Goal: Task Accomplishment & Management: Manage account settings

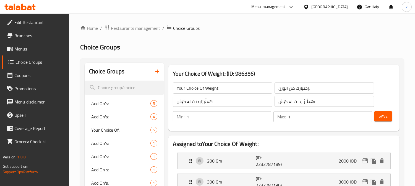
click at [149, 29] on span "Restaurants management" at bounding box center [135, 28] width 49 height 7
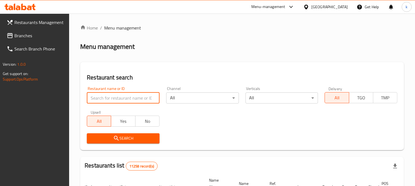
click at [131, 100] on input "search" at bounding box center [123, 98] width 73 height 11
paste input "Zayed"
type input "Zayed"
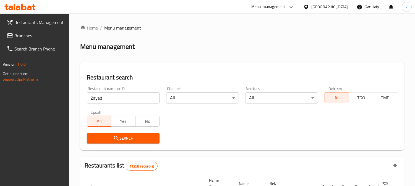
click at [109, 134] on button "Search" at bounding box center [123, 138] width 73 height 10
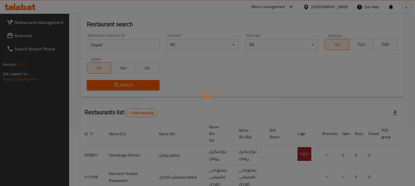
scroll to position [86, 0]
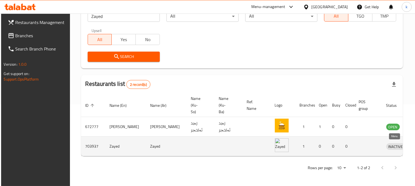
click at [414, 143] on icon "enhanced table" at bounding box center [419, 146] width 7 height 7
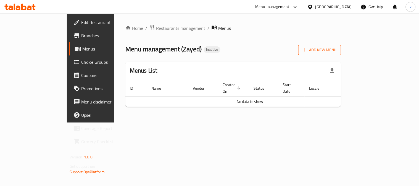
click at [307, 48] on icon "button" at bounding box center [305, 50] width 6 height 6
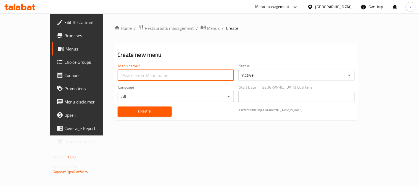
drag, startPoint x: 176, startPoint y: 76, endPoint x: 166, endPoint y: 78, distance: 10.4
click at [176, 76] on input "text" at bounding box center [176, 75] width 116 height 11
type input "Khaled"
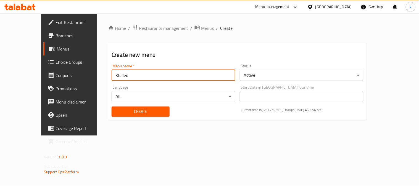
click at [128, 108] on span "Create" at bounding box center [140, 111] width 49 height 7
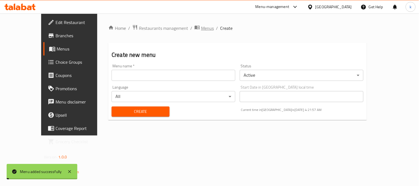
click at [201, 28] on span "Menus" at bounding box center [207, 28] width 13 height 7
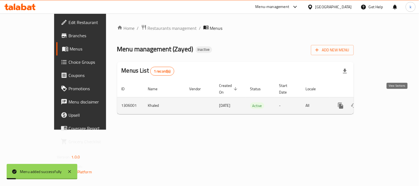
click at [387, 101] on link "enhanced table" at bounding box center [380, 105] width 13 height 13
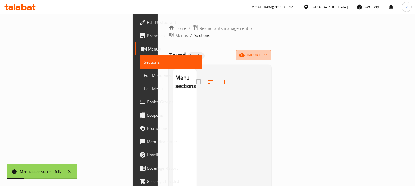
click at [267, 52] on span "import" at bounding box center [253, 55] width 27 height 7
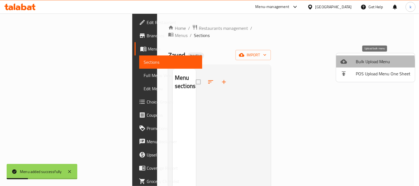
click at [338, 64] on li "Bulk Upload Menu" at bounding box center [375, 62] width 79 height 12
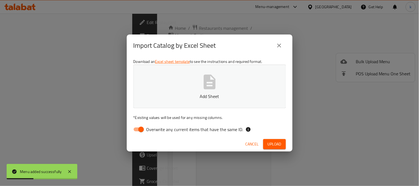
drag, startPoint x: 139, startPoint y: 130, endPoint x: 142, endPoint y: 122, distance: 8.7
click at [140, 126] on input "Overwrite any current items that have the same ID." at bounding box center [141, 129] width 32 height 11
checkbox input "false"
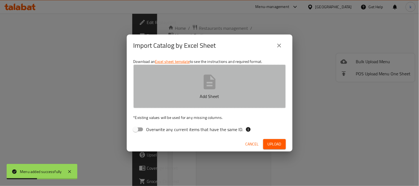
click at [163, 88] on button "Add Sheet" at bounding box center [209, 87] width 153 height 44
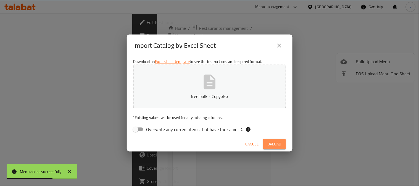
click at [269, 147] on span "Upload" at bounding box center [275, 144] width 14 height 7
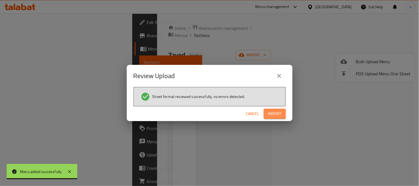
click at [280, 111] on span "Import" at bounding box center [274, 114] width 13 height 7
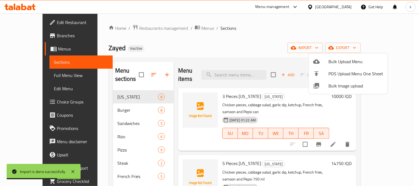
click at [119, 149] on div at bounding box center [209, 93] width 419 height 186
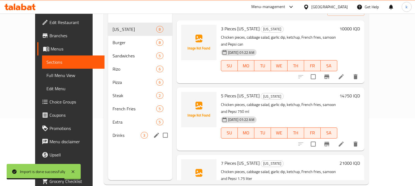
scroll to position [77, 0]
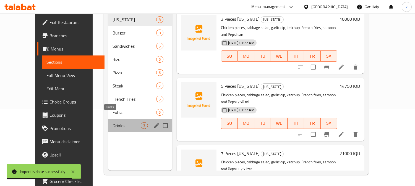
click at [112, 122] on span "Drinks" at bounding box center [126, 125] width 28 height 7
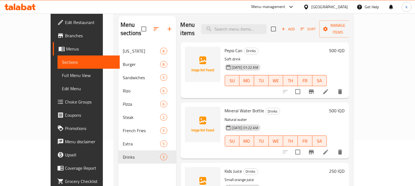
scroll to position [26, 0]
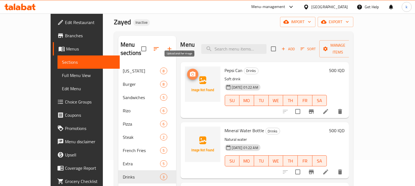
click at [190, 72] on icon "upload picture" at bounding box center [193, 74] width 6 height 5
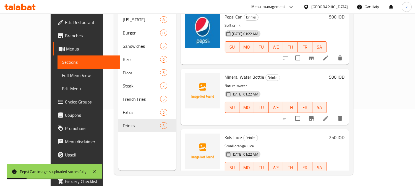
scroll to position [0, 0]
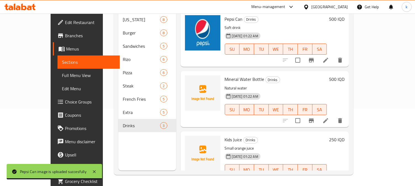
click at [65, 99] on span "Choice Groups" at bounding box center [90, 102] width 51 height 7
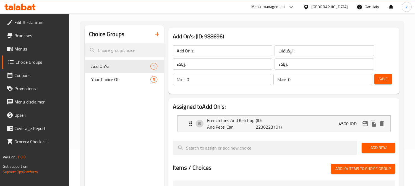
scroll to position [51, 0]
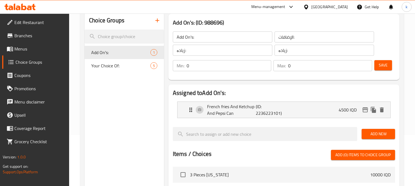
click at [157, 24] on button "button" at bounding box center [157, 20] width 13 height 13
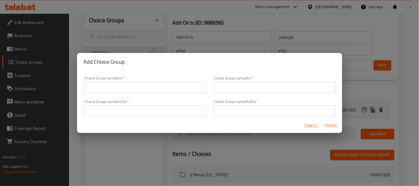
click at [111, 84] on input "text" at bounding box center [145, 87] width 123 height 11
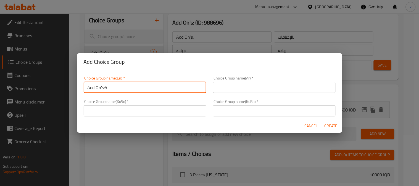
type input "Add On's:5"
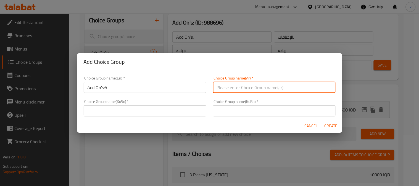
click at [244, 86] on input "text" at bounding box center [274, 87] width 123 height 11
type input "الإضافات:"
click at [246, 109] on input "text" at bounding box center [274, 111] width 123 height 11
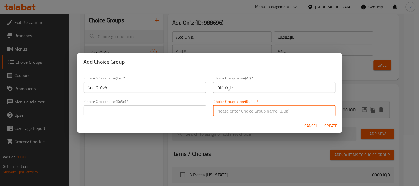
type input "زیادە:"
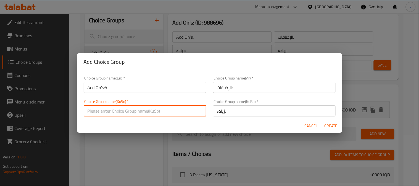
drag, startPoint x: 132, startPoint y: 111, endPoint x: 129, endPoint y: 105, distance: 6.2
click at [130, 108] on input "text" at bounding box center [145, 111] width 123 height 11
type input "زیادە:"
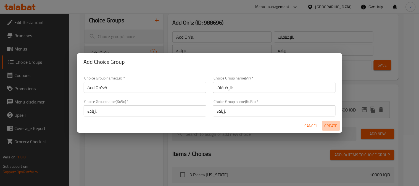
click at [328, 122] on button "Create" at bounding box center [331, 126] width 18 height 10
type input "Add On's:5"
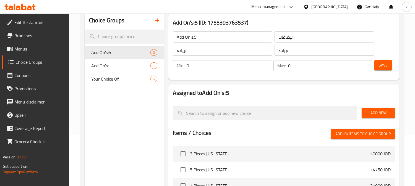
click at [381, 64] on span "Save" at bounding box center [383, 65] width 9 height 7
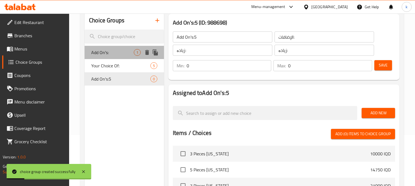
click at [111, 54] on span "Add On's:" at bounding box center [112, 52] width 43 height 7
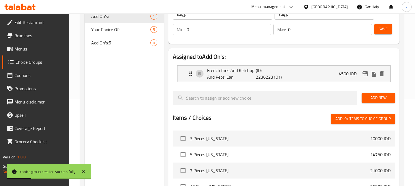
scroll to position [102, 0]
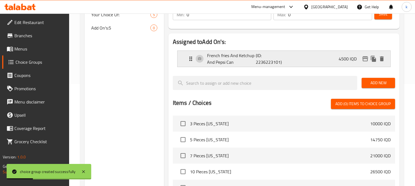
click at [234, 59] on p "French fries And Ketchup And Pepsi Can" at bounding box center [231, 58] width 49 height 13
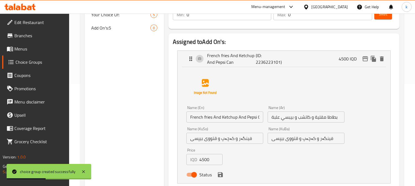
click at [228, 118] on input "French fries And Ketchup And Pepsi Can" at bounding box center [224, 117] width 77 height 11
click at [301, 118] on input "بطاطا مقلية و كاتشب و بيبسي علبة" at bounding box center [305, 117] width 77 height 11
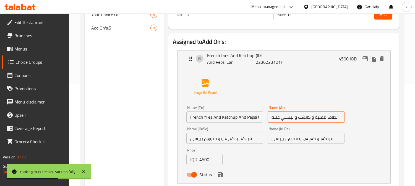
click at [301, 118] on input "بطاطا مقلية و كاتشب و بيبسي علبة" at bounding box center [305, 117] width 77 height 11
click at [297, 136] on input "فینگەر و کەچەپ و قتووی بیپسی" at bounding box center [305, 138] width 77 height 11
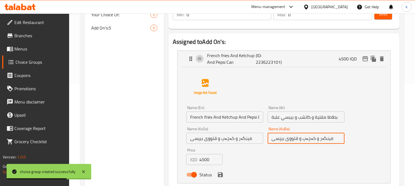
click at [297, 136] on input "فینگەر و کەچەپ و قتووی بیپسی" at bounding box center [305, 138] width 77 height 11
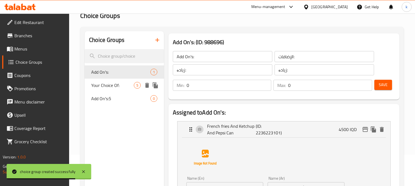
scroll to position [0, 0]
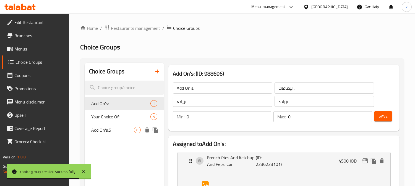
click at [118, 126] on div "Add On's:5 0" at bounding box center [124, 130] width 79 height 13
type input "Add On's:5"
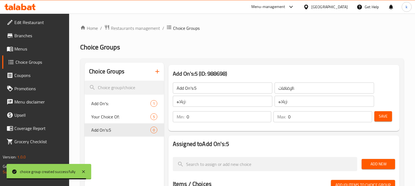
scroll to position [51, 0]
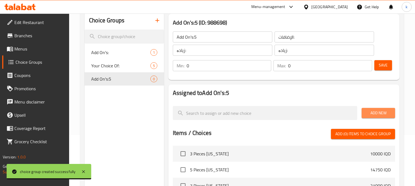
click at [369, 111] on span "Add New" at bounding box center [378, 113] width 25 height 7
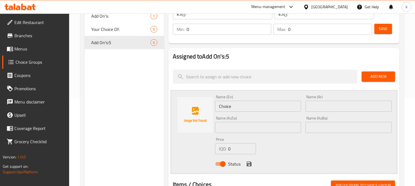
scroll to position [102, 0]
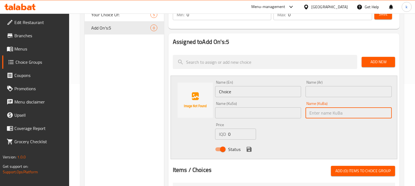
click at [328, 114] on input "text" at bounding box center [348, 112] width 86 height 11
paste input "فینگەر و کەچەپ و قتووی بیپسی"
type input "فینگەر و کەچەپ و قتووی بیپسی"
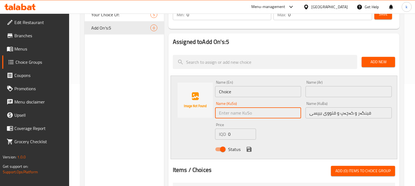
drag, startPoint x: 267, startPoint y: 113, endPoint x: 296, endPoint y: 106, distance: 30.4
click at [267, 113] on input "text" at bounding box center [258, 112] width 86 height 11
paste input "فینگەر و کەچەپ و قتووی بیپسی"
type input "فینگەر و کەچەپ و قتووی بیپسی"
click at [325, 90] on input "text" at bounding box center [348, 91] width 86 height 11
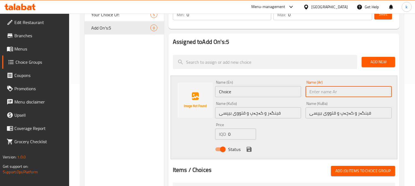
paste input "بطاطا مقلية و كاتشب و بيبسي علبة"
type input "بطاطا مقلية و كاتشب و بيبسي علبة"
click at [246, 93] on input "Choice" at bounding box center [258, 91] width 86 height 11
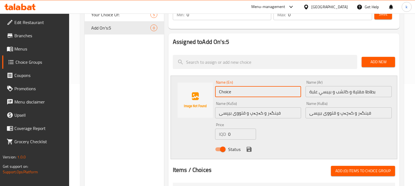
click at [246, 93] on input "Choice" at bounding box center [258, 91] width 86 height 11
paste input "French fries And Ketchup And Pepsi Can"
type input "French fries And Ketchup And Pepsi Can"
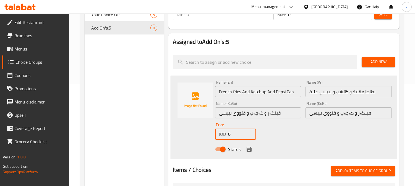
drag, startPoint x: 233, startPoint y: 131, endPoint x: 224, endPoint y: 131, distance: 9.1
click at [224, 131] on div "IQD 0 Price" at bounding box center [235, 134] width 41 height 11
type input "2250"
click at [250, 149] on icon "save" at bounding box center [248, 149] width 5 height 5
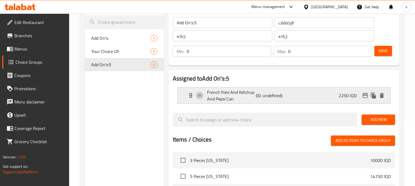
scroll to position [51, 0]
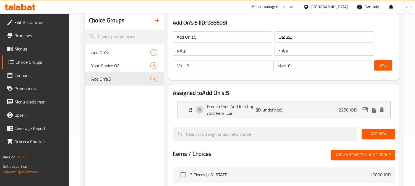
click at [379, 65] on span "Save" at bounding box center [383, 65] width 9 height 7
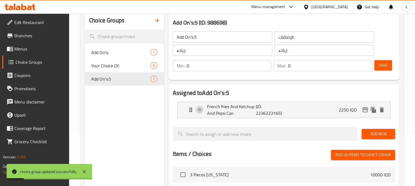
click at [219, 35] on input "Add On's:5" at bounding box center [222, 37] width 99 height 11
type input "Add On's:"
click at [382, 62] on span "Save" at bounding box center [383, 65] width 9 height 7
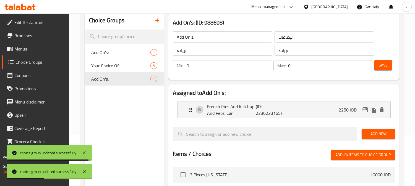
click at [27, 51] on span "Menus" at bounding box center [39, 49] width 51 height 7
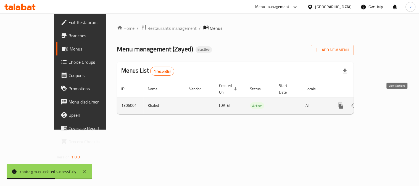
click at [387, 104] on link "enhanced table" at bounding box center [380, 105] width 13 height 13
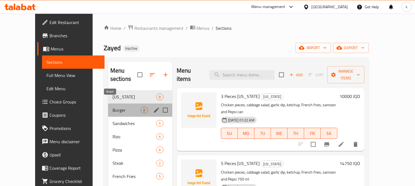
click at [112, 107] on span "Burger" at bounding box center [126, 110] width 28 height 7
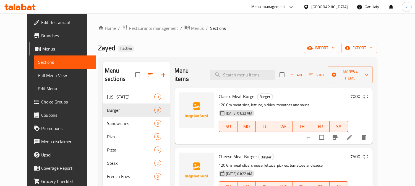
click at [357, 133] on li at bounding box center [349, 138] width 15 height 10
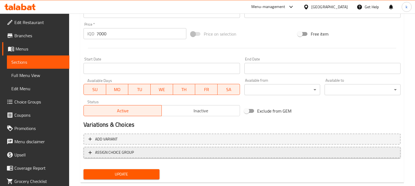
scroll to position [267, 0]
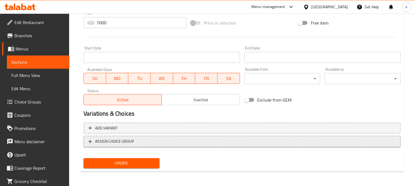
click at [126, 143] on span "ASSIGN CHOICE GROUP" at bounding box center [114, 141] width 39 height 7
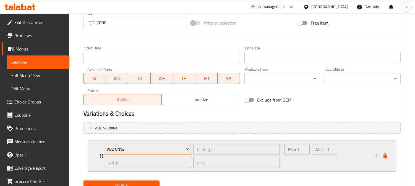
click at [147, 145] on button "Add On's:" at bounding box center [148, 149] width 86 height 11
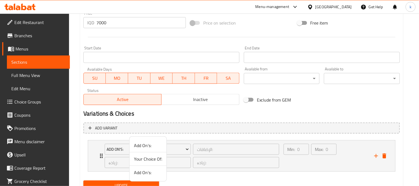
click at [153, 171] on span "Add On's:" at bounding box center [148, 172] width 28 height 7
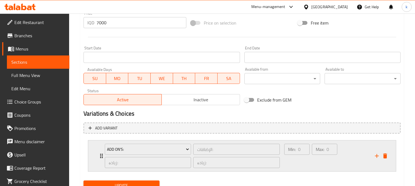
click at [295, 161] on div "Min: 0 ​" at bounding box center [297, 156] width 28 height 27
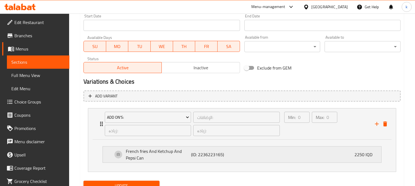
scroll to position [322, 0]
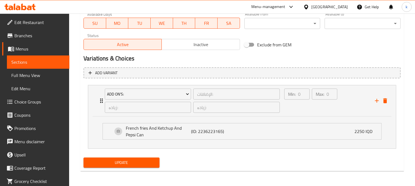
click at [145, 161] on span "Update" at bounding box center [121, 162] width 67 height 7
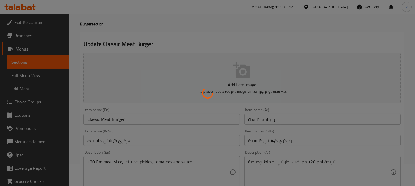
scroll to position [0, 0]
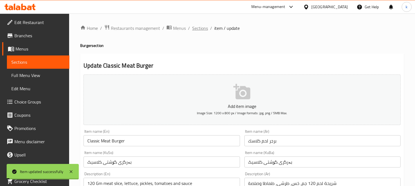
click at [201, 25] on span "Sections" at bounding box center [200, 28] width 16 height 7
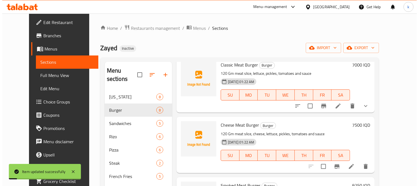
scroll to position [51, 0]
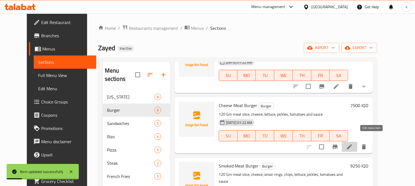
click at [353, 144] on icon at bounding box center [349, 147] width 7 height 7
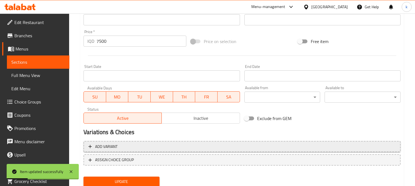
scroll to position [267, 0]
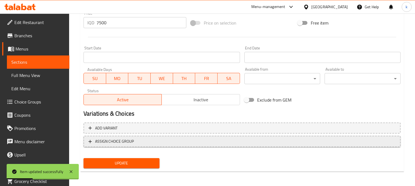
click at [134, 145] on button "ASSIGN CHOICE GROUP" at bounding box center [241, 141] width 317 height 11
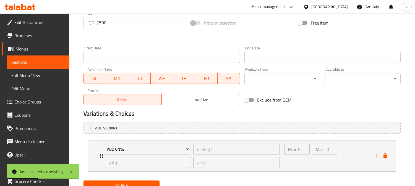
click at [134, 145] on button "Add On's:" at bounding box center [148, 149] width 86 height 11
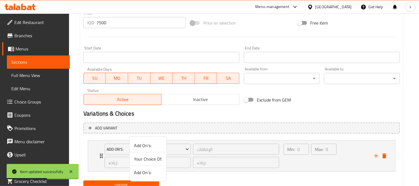
click at [148, 172] on span "Add On's:" at bounding box center [148, 172] width 28 height 7
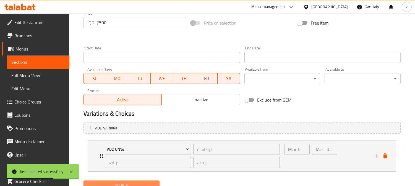
click at [146, 182] on span "Update" at bounding box center [121, 185] width 67 height 7
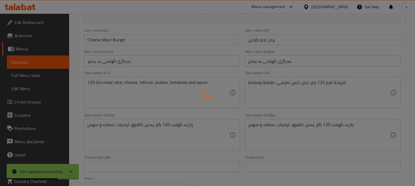
scroll to position [0, 0]
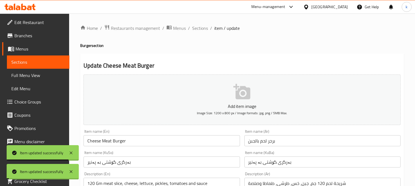
click at [197, 28] on span "Sections" at bounding box center [200, 28] width 16 height 7
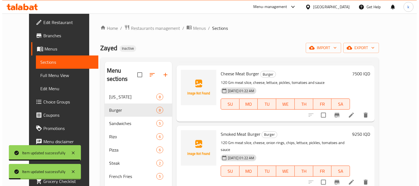
scroll to position [102, 0]
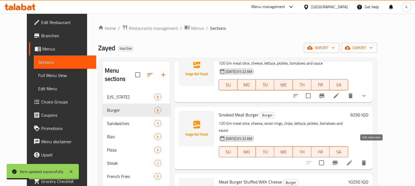
click at [352, 161] on icon at bounding box center [349, 163] width 5 height 5
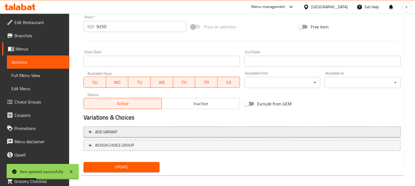
scroll to position [267, 0]
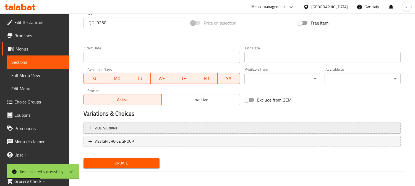
drag, startPoint x: 184, startPoint y: 137, endPoint x: 188, endPoint y: 126, distance: 12.2
click at [184, 138] on span "ASSIGN CHOICE GROUP" at bounding box center [241, 141] width 307 height 7
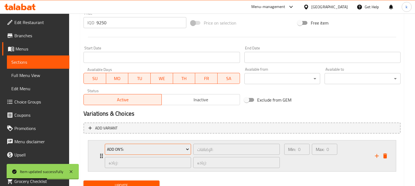
click at [141, 148] on span "Add On's:" at bounding box center [148, 149] width 82 height 7
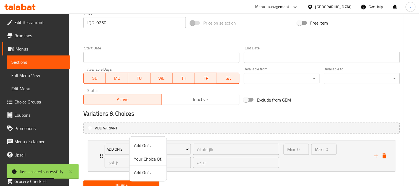
click at [143, 172] on span "Add On's:" at bounding box center [148, 172] width 28 height 7
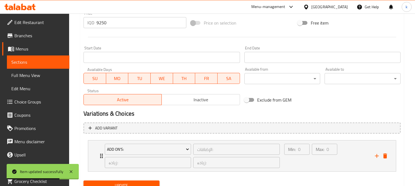
drag, startPoint x: 141, startPoint y: 181, endPoint x: 145, endPoint y: 180, distance: 3.2
click at [142, 181] on button "Update" at bounding box center [121, 186] width 76 height 10
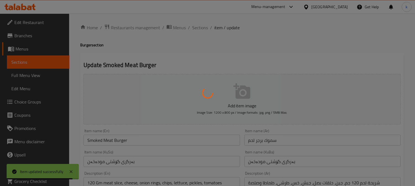
scroll to position [0, 0]
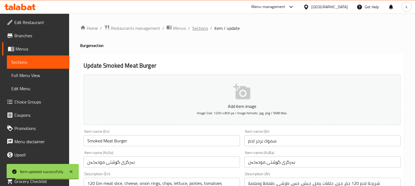
click at [202, 28] on span "Sections" at bounding box center [200, 28] width 16 height 7
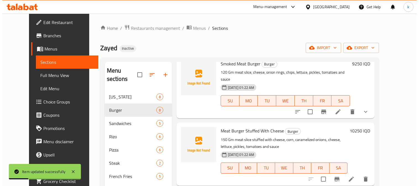
scroll to position [205, 0]
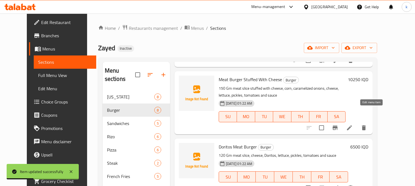
click at [353, 125] on icon at bounding box center [349, 128] width 7 height 7
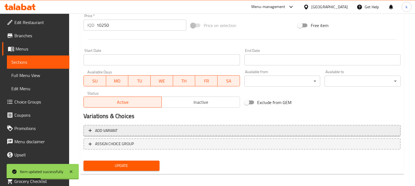
scroll to position [267, 0]
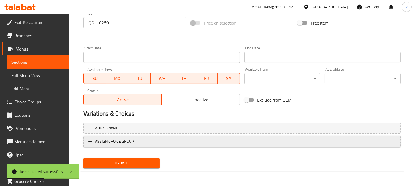
click at [151, 144] on span "ASSIGN CHOICE GROUP" at bounding box center [241, 141] width 307 height 7
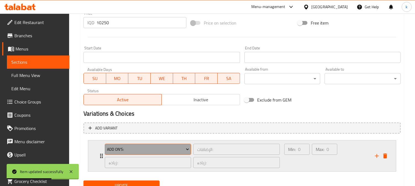
click at [140, 148] on span "Add On's:" at bounding box center [148, 149] width 82 height 7
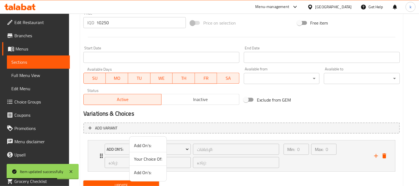
click at [148, 172] on span "Add On's:" at bounding box center [148, 172] width 28 height 7
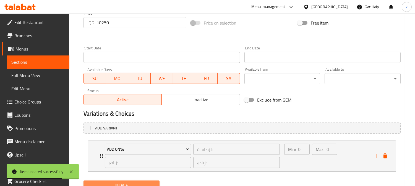
click at [142, 181] on button "Update" at bounding box center [121, 186] width 76 height 10
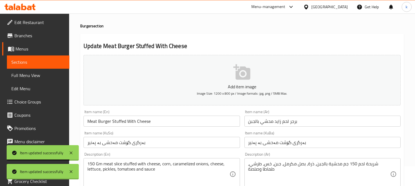
scroll to position [0, 0]
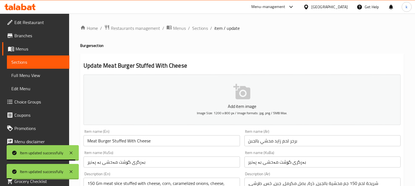
click at [198, 32] on span "Sections" at bounding box center [200, 28] width 16 height 7
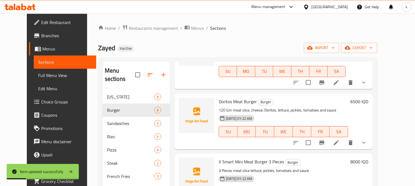
scroll to position [256, 0]
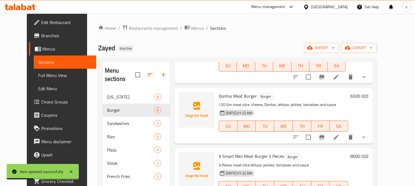
click at [367, 134] on icon "show more" at bounding box center [363, 137] width 7 height 7
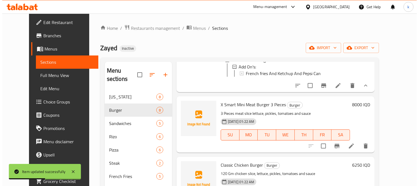
scroll to position [357, 0]
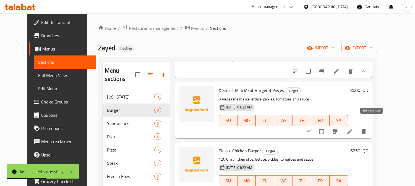
click at [353, 128] on icon at bounding box center [349, 131] width 7 height 7
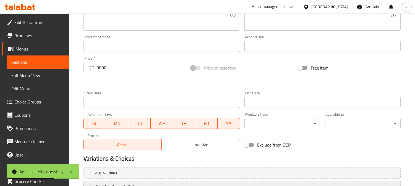
scroll to position [267, 0]
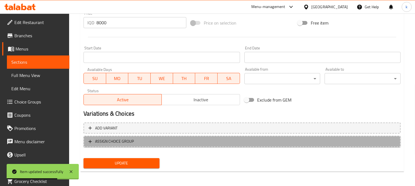
click at [142, 143] on span "ASSIGN CHOICE GROUP" at bounding box center [241, 141] width 307 height 7
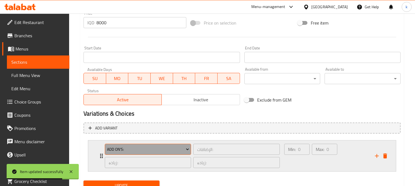
click at [140, 148] on span "Add On's:" at bounding box center [148, 149] width 82 height 7
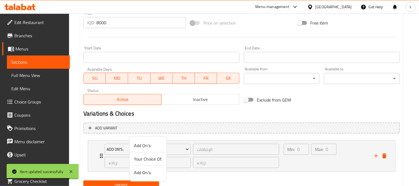
click at [143, 173] on span "Add On's:" at bounding box center [148, 172] width 28 height 7
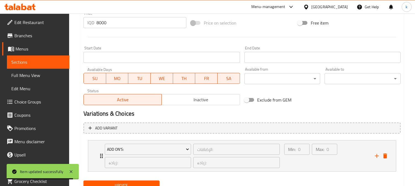
click at [141, 182] on span "Update" at bounding box center [121, 185] width 67 height 7
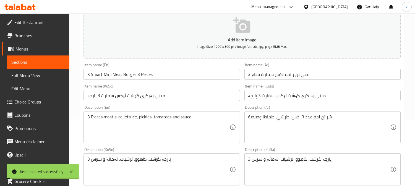
scroll to position [0, 0]
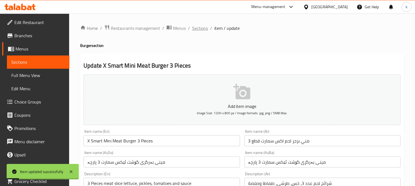
click at [199, 25] on span "Sections" at bounding box center [200, 28] width 16 height 7
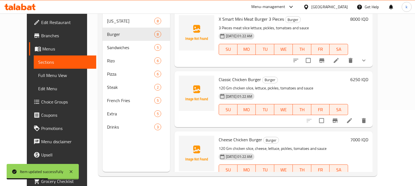
scroll to position [77, 0]
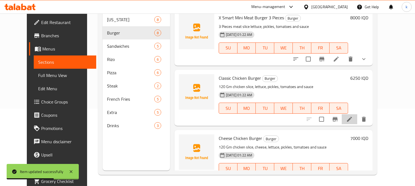
click at [357, 114] on li at bounding box center [349, 119] width 15 height 10
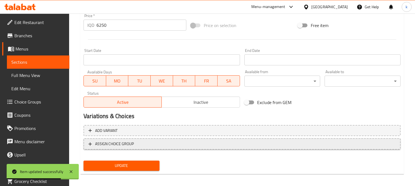
scroll to position [267, 0]
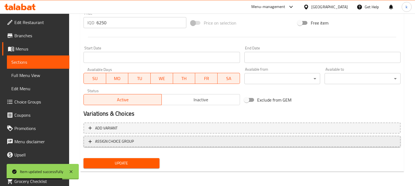
click at [151, 145] on button "ASSIGN CHOICE GROUP" at bounding box center [241, 141] width 317 height 11
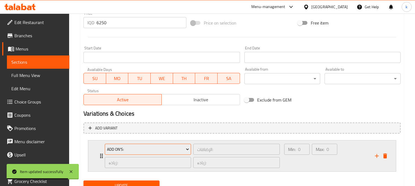
click at [137, 145] on button "Add On's:" at bounding box center [148, 149] width 86 height 11
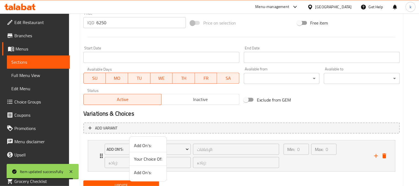
click at [151, 173] on span "Add On's:" at bounding box center [148, 172] width 28 height 7
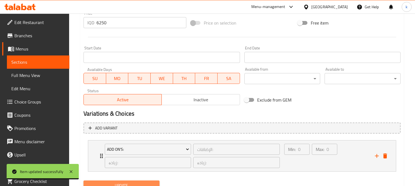
click at [143, 181] on button "Update" at bounding box center [121, 186] width 76 height 10
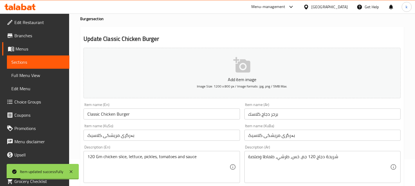
scroll to position [0, 0]
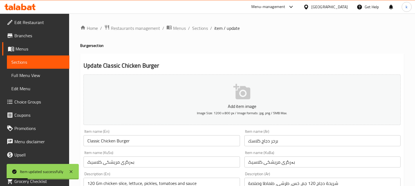
click at [196, 31] on span "Sections" at bounding box center [200, 28] width 16 height 7
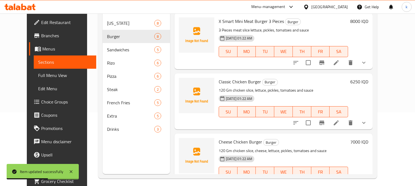
scroll to position [77, 0]
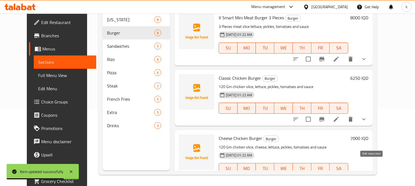
click at [353, 177] on icon at bounding box center [349, 180] width 7 height 7
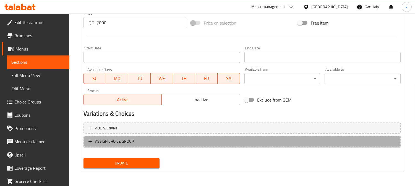
click at [164, 143] on span "ASSIGN CHOICE GROUP" at bounding box center [241, 141] width 307 height 7
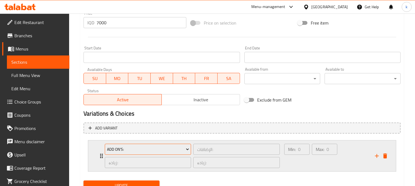
click at [165, 152] on span "Add On's:" at bounding box center [148, 149] width 82 height 7
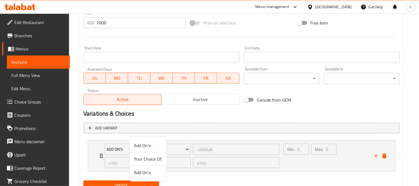
click at [155, 175] on span "Add On's:" at bounding box center [148, 172] width 28 height 7
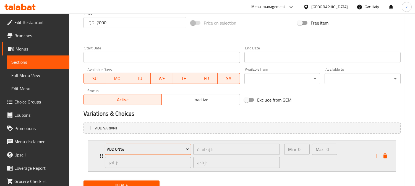
click at [150, 151] on span "Add On's:" at bounding box center [148, 149] width 82 height 7
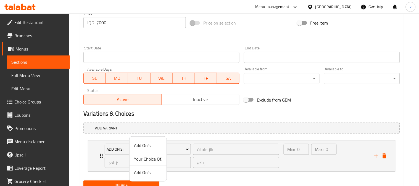
click at [148, 169] on span "Add On's:" at bounding box center [148, 172] width 28 height 7
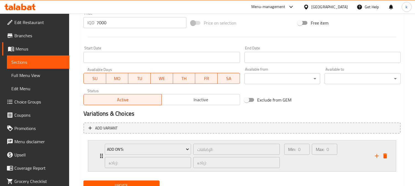
click at [294, 158] on div "Min: 0 ​" at bounding box center [297, 156] width 28 height 27
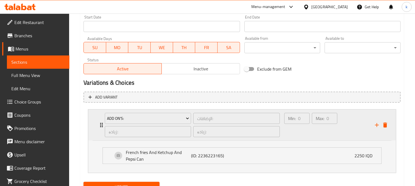
scroll to position [322, 0]
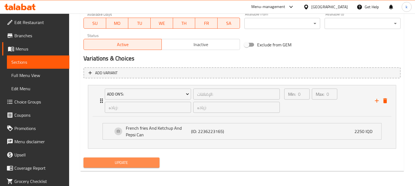
click at [122, 166] on button "Update" at bounding box center [121, 163] width 76 height 10
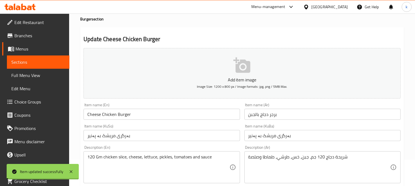
scroll to position [0, 0]
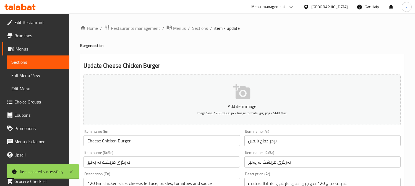
click at [199, 26] on span "Sections" at bounding box center [200, 28] width 16 height 7
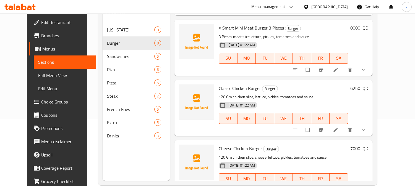
scroll to position [77, 0]
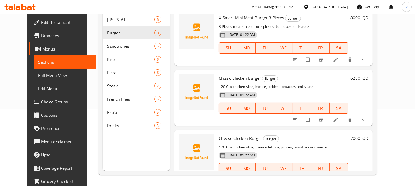
click at [41, 102] on span "Choice Groups" at bounding box center [66, 102] width 51 height 7
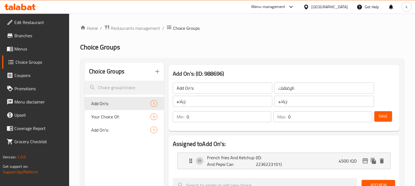
click at [159, 71] on icon "button" at bounding box center [157, 71] width 7 height 7
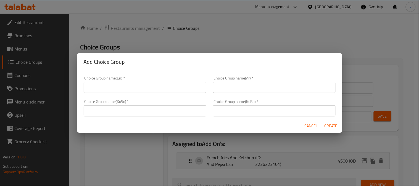
click at [116, 86] on input "text" at bounding box center [145, 87] width 123 height 11
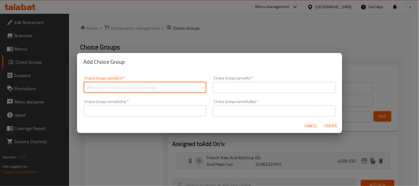
type input "Add On's:55"
click at [222, 85] on input "text" at bounding box center [274, 87] width 123 height 11
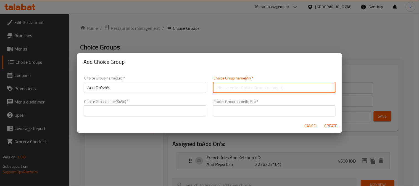
type input "الإضافات:"
click at [236, 112] on input "text" at bounding box center [274, 111] width 123 height 11
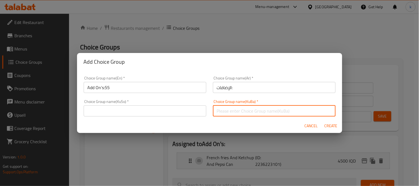
type input "زیادە:"
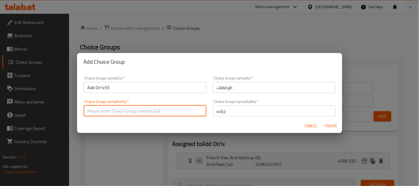
click at [135, 114] on input "text" at bounding box center [145, 111] width 123 height 11
type input "زیادە:"
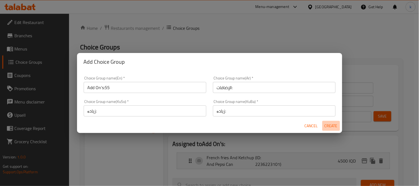
click at [331, 124] on span "Create" at bounding box center [331, 126] width 13 height 7
type input "Add On's:55"
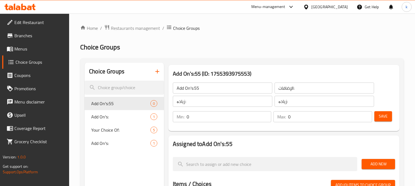
click at [387, 120] on button "Save" at bounding box center [383, 116] width 18 height 10
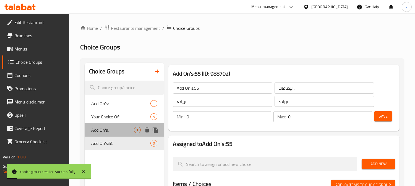
click at [111, 128] on span "Add On's:" at bounding box center [112, 130] width 43 height 7
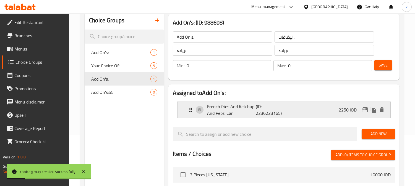
click at [248, 117] on div "French fries And Ketchup And Pepsi Can (ID: 2236223165) 2250 IQD" at bounding box center [285, 110] width 196 height 16
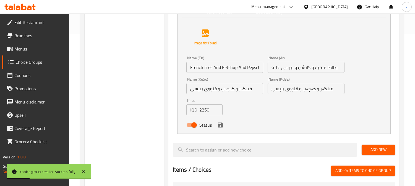
scroll to position [153, 0]
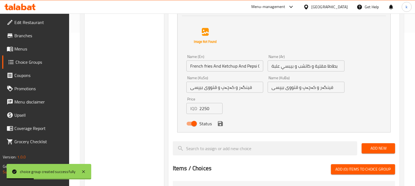
click at [224, 70] on input "French fries And Ketchup And Pepsi Can" at bounding box center [224, 66] width 77 height 11
click at [295, 66] on input "بطاطا مقلية و كاتشب و بيبسي علبة" at bounding box center [305, 66] width 77 height 11
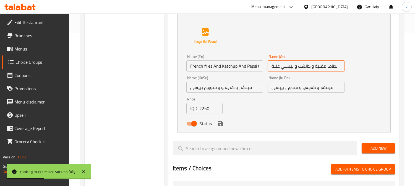
click at [295, 66] on input "بطاطا مقلية و كاتشب و بيبسي علبة" at bounding box center [305, 66] width 77 height 11
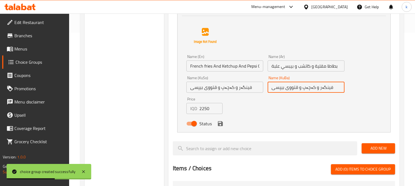
click at [296, 86] on input "فینگەر و کەچەپ و قتووی بیپسی" at bounding box center [305, 87] width 77 height 11
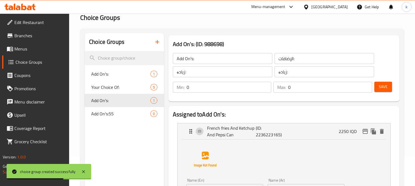
scroll to position [0, 0]
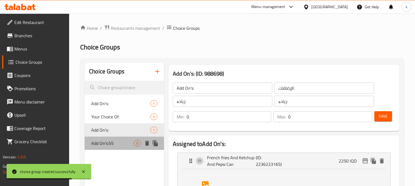
click at [131, 142] on span "Add On's:55" at bounding box center [112, 143] width 43 height 7
type input "Add On's:55"
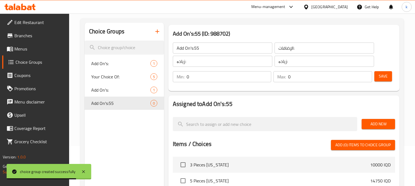
scroll to position [102, 0]
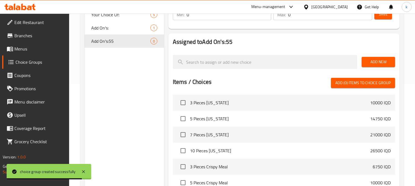
click at [377, 62] on span "Add New" at bounding box center [378, 62] width 25 height 7
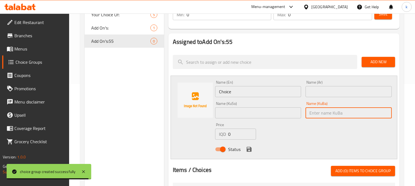
drag, startPoint x: 311, startPoint y: 118, endPoint x: 294, endPoint y: 118, distance: 16.9
click at [311, 118] on input "text" at bounding box center [348, 112] width 86 height 11
paste input "فینگەر و کەچەپ و قتووی بیپسی"
type input "فینگەر و کەچەپ و قتووی بیپسی"
click at [263, 116] on input "text" at bounding box center [258, 112] width 86 height 11
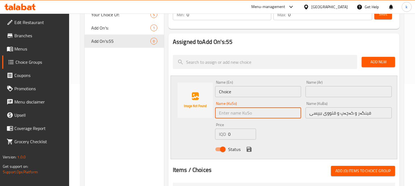
paste input "فینگەر و کەچەپ و قتووی بیپسی"
type input "فینگەر و کەچەپ و قتووی بیپسی"
click at [319, 93] on input "text" at bounding box center [348, 91] width 86 height 11
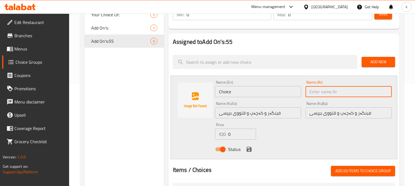
paste input "بطاطا مقلية و كاتشب و بيبسي علبة"
type input "بطاطا مقلية و كاتشب و بيبسي علبة"
click at [243, 90] on input "Choice" at bounding box center [258, 91] width 86 height 11
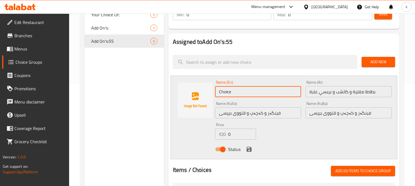
click at [243, 90] on input "Choice" at bounding box center [258, 91] width 86 height 11
paste input "French fries And Ketchup And Pepsi Can"
type input "French fries And Ketchup And Pepsi Can"
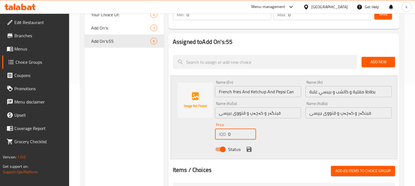
drag, startPoint x: 233, startPoint y: 136, endPoint x: 218, endPoint y: 136, distance: 14.9
click at [218, 136] on div "IQD 0 Price" at bounding box center [235, 134] width 41 height 11
type input "2000"
click at [247, 149] on icon "save" at bounding box center [248, 149] width 5 height 5
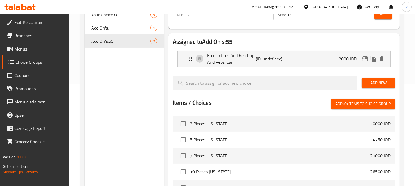
scroll to position [51, 0]
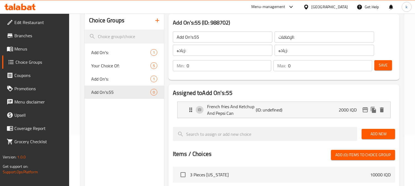
click at [383, 66] on span "Save" at bounding box center [383, 65] width 9 height 7
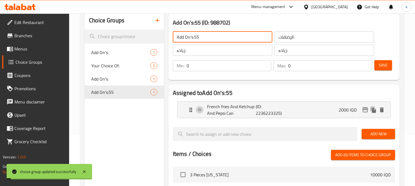
click at [202, 34] on input "Add On's:55" at bounding box center [222, 37] width 99 height 11
type input "Add On's:"
click at [386, 65] on span "Save" at bounding box center [383, 65] width 9 height 7
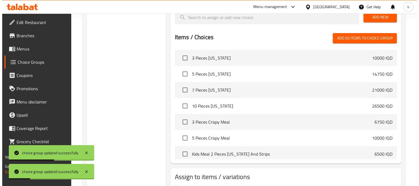
scroll to position [202, 0]
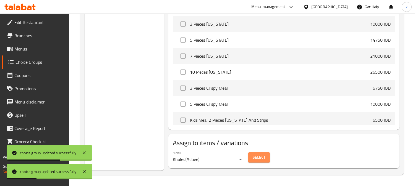
click at [266, 160] on button "Select" at bounding box center [259, 158] width 22 height 10
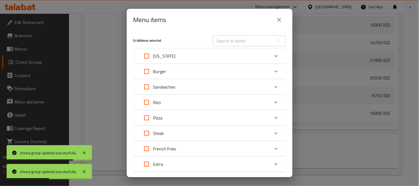
click at [146, 87] on input "Expand" at bounding box center [146, 86] width 13 height 13
checkbox input "true"
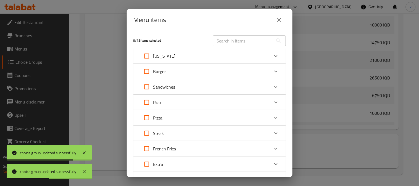
checkbox input "true"
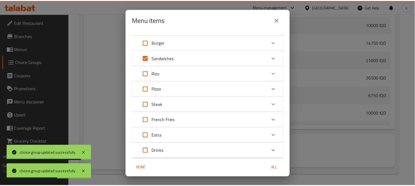
scroll to position [48, 0]
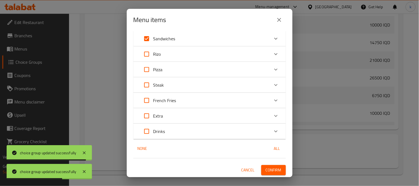
click at [276, 167] on span "Confirm" at bounding box center [274, 170] width 16 height 7
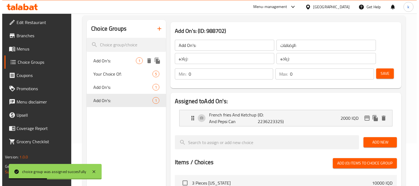
scroll to position [0, 0]
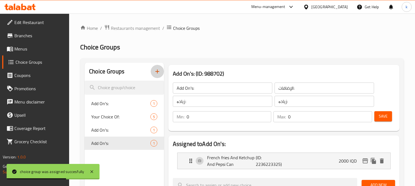
click at [155, 73] on icon "button" at bounding box center [157, 71] width 7 height 7
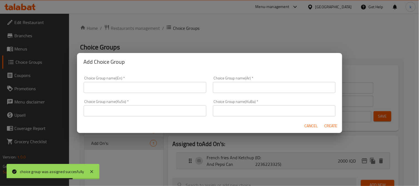
click at [126, 86] on input "text" at bounding box center [145, 87] width 123 height 11
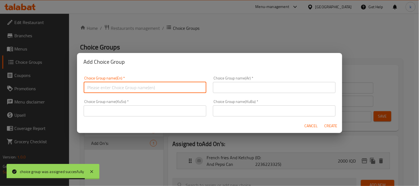
type input "Add On's:55"
click at [253, 90] on input "text" at bounding box center [274, 87] width 123 height 11
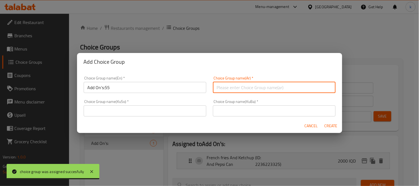
type input "إختيارك من:"
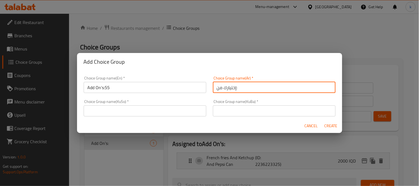
click at [236, 111] on input "text" at bounding box center [274, 111] width 123 height 11
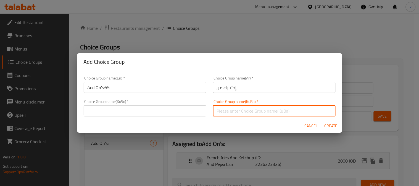
type input "هەڵبژاردنت لە:"
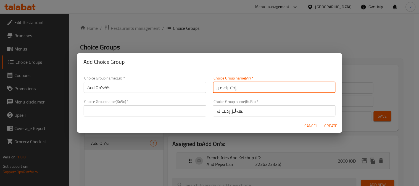
drag, startPoint x: 253, startPoint y: 91, endPoint x: 197, endPoint y: 89, distance: 56.4
click at [197, 89] on div "Choice Group name(En)   * Add On's:55 Choice Group name(En) * Choice Group name…" at bounding box center [209, 96] width 259 height 47
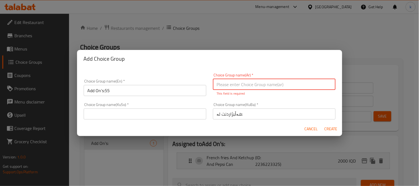
click at [241, 87] on input "text" at bounding box center [274, 84] width 123 height 11
type input "الإضافات:"
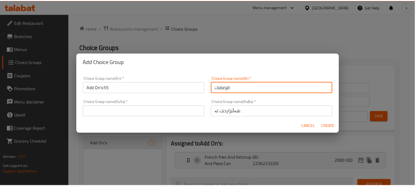
scroll to position [1, 0]
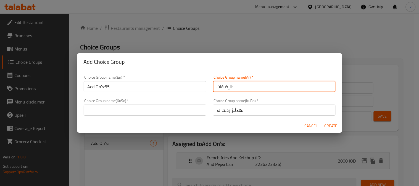
drag, startPoint x: 256, startPoint y: 114, endPoint x: 153, endPoint y: 113, distance: 102.5
click at [153, 113] on div "Choice Group name(En)   * Add On's:55 Choice Group name(En) * Choice Group name…" at bounding box center [209, 95] width 259 height 47
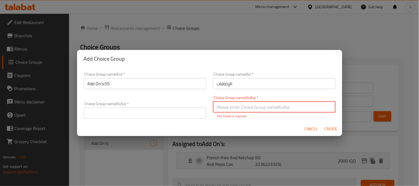
click at [248, 108] on input "text" at bounding box center [274, 107] width 123 height 11
type input "زیادە:"
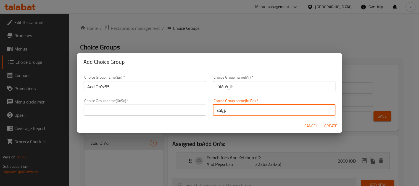
click at [135, 109] on input "text" at bounding box center [145, 110] width 123 height 11
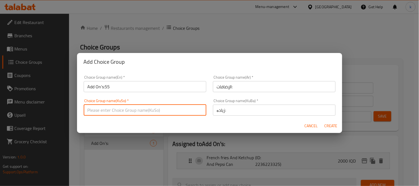
type input "زیادە:"
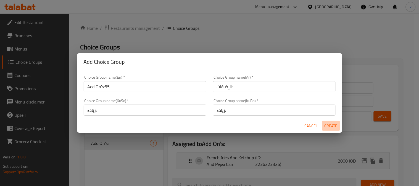
click at [325, 124] on span "Create" at bounding box center [331, 126] width 13 height 7
type input "Add On's:55"
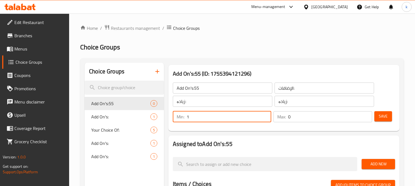
type input "1"
click at [264, 116] on input "1" at bounding box center [229, 116] width 85 height 11
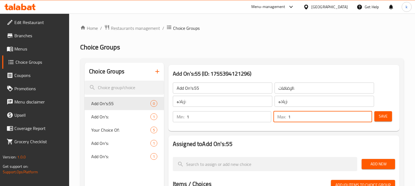
type input "1"
click at [365, 115] on input "1" at bounding box center [330, 116] width 84 height 11
click at [377, 116] on button "Save" at bounding box center [383, 116] width 18 height 10
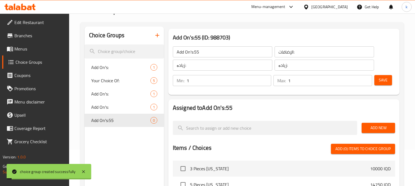
scroll to position [51, 0]
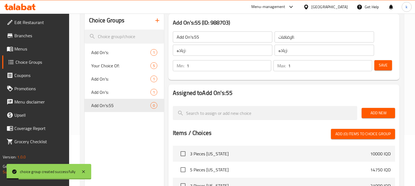
click at [377, 115] on span "Add New" at bounding box center [378, 113] width 25 height 7
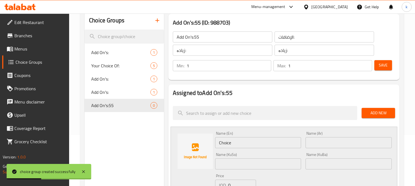
click at [332, 140] on input "text" at bounding box center [348, 142] width 86 height 11
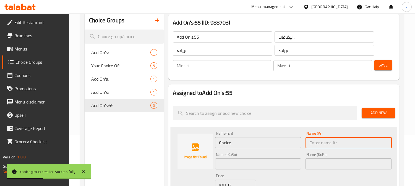
paste input "صلصة اضافية"
type input "صلصة اضافية"
click at [255, 145] on input "Choice" at bounding box center [258, 142] width 86 height 11
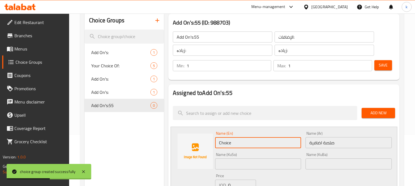
click at [255, 145] on input "Choice" at bounding box center [258, 142] width 86 height 11
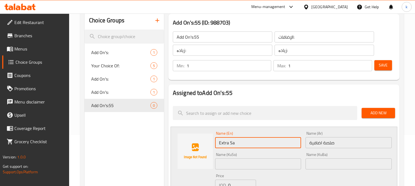
click at [328, 143] on input "صلصة اضافية" at bounding box center [348, 142] width 86 height 11
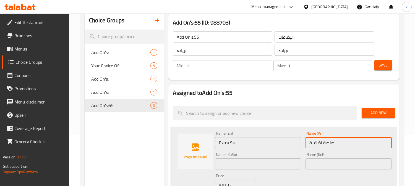
click at [328, 143] on input "صلصة اضافية" at bounding box center [348, 142] width 86 height 11
click at [236, 140] on input "Extra Sa" at bounding box center [258, 142] width 86 height 11
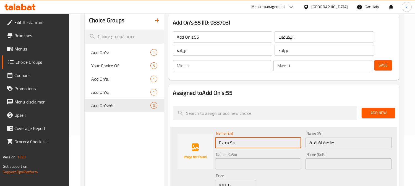
drag, startPoint x: 236, startPoint y: 140, endPoint x: 239, endPoint y: 143, distance: 4.5
click at [236, 141] on input "Extra Sa" at bounding box center [258, 142] width 86 height 11
paste input "uce"
type input "Extra Sauce"
click at [314, 157] on div "Name (KuBa) Name (KuBa)" at bounding box center [348, 161] width 86 height 17
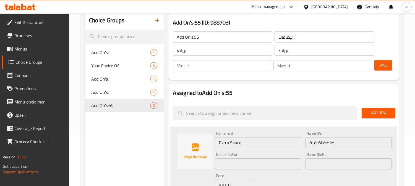
click at [319, 160] on input "text" at bounding box center [348, 164] width 86 height 11
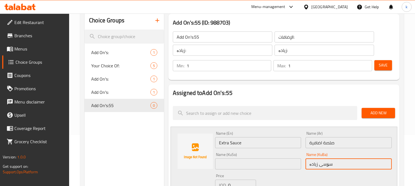
click at [349, 164] on input "سۆسی زیادە" at bounding box center [348, 164] width 86 height 11
type input "سۆسی زیادە"
click at [240, 170] on div "Name (KuSo) Name (KuSo)" at bounding box center [258, 161] width 91 height 21
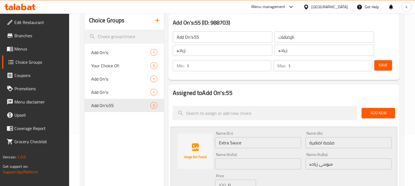
click at [237, 166] on input "text" at bounding box center [258, 164] width 86 height 11
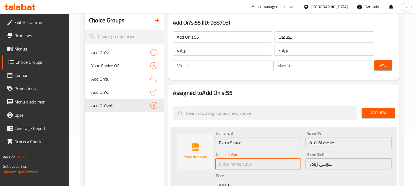
paste input "سۆسی زیادە"
type input "سۆسی زیادە"
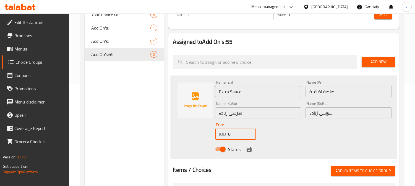
drag, startPoint x: 232, startPoint y: 132, endPoint x: 225, endPoint y: 133, distance: 7.4
click at [225, 133] on div "IQD 0 Price" at bounding box center [235, 134] width 41 height 11
type input "500"
click at [250, 150] on icon "save" at bounding box center [248, 149] width 5 height 5
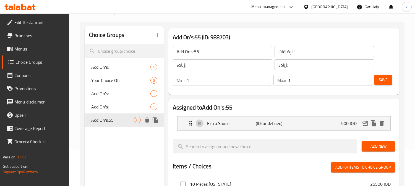
scroll to position [51, 0]
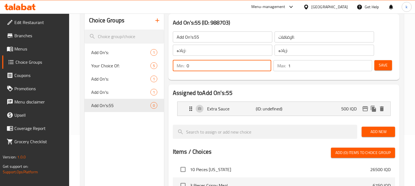
type input "0"
click at [265, 67] on input "0" at bounding box center [229, 65] width 85 height 11
type input "0"
click at [366, 69] on input "0" at bounding box center [330, 65] width 84 height 11
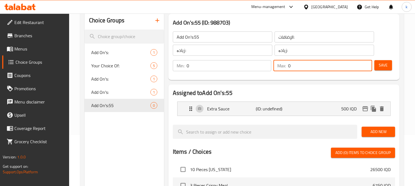
click at [384, 68] on span "Save" at bounding box center [383, 65] width 9 height 7
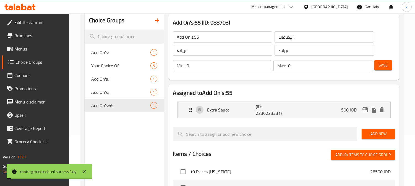
click at [204, 40] on input "Add On's:55" at bounding box center [222, 37] width 99 height 11
type input "Add On's:"
click at [381, 69] on button "Save" at bounding box center [383, 65] width 18 height 10
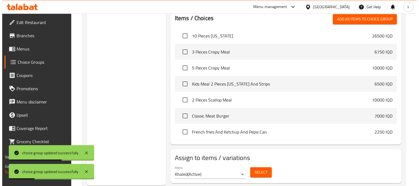
scroll to position [202, 0]
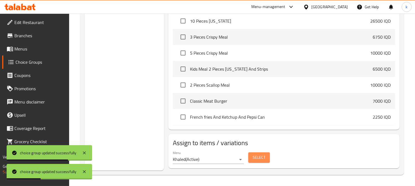
click at [264, 155] on span "Select" at bounding box center [259, 157] width 13 height 7
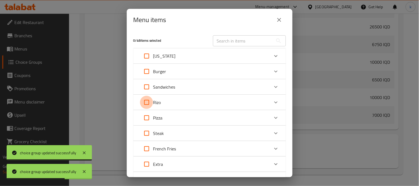
click at [149, 103] on input "Expand" at bounding box center [146, 102] width 13 height 13
checkbox input "true"
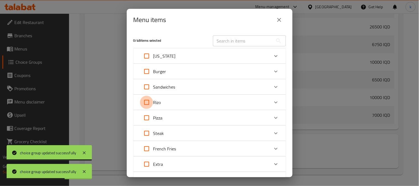
checkbox input "true"
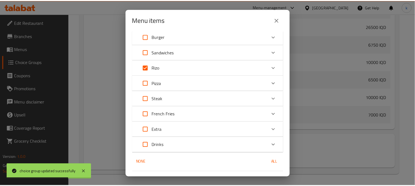
scroll to position [48, 0]
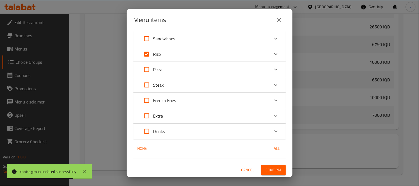
click at [266, 167] on span "Confirm" at bounding box center [274, 170] width 16 height 7
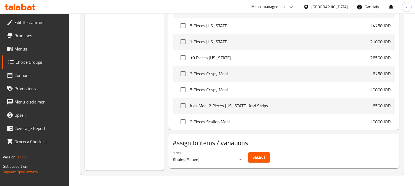
scroll to position [0, 0]
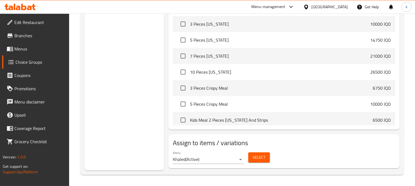
click at [15, 53] on link "Menus" at bounding box center [35, 48] width 67 height 13
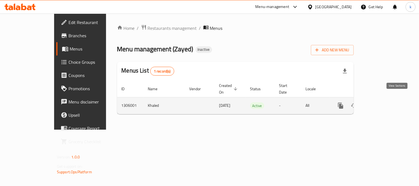
click at [387, 103] on link "enhanced table" at bounding box center [380, 105] width 13 height 13
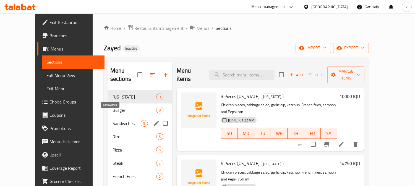
click at [120, 120] on span "Sandwiches" at bounding box center [126, 123] width 28 height 7
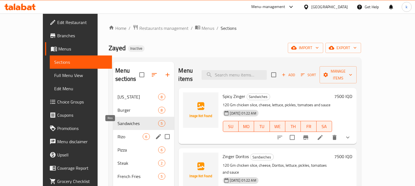
click at [117, 133] on span "Rizo" at bounding box center [129, 136] width 25 height 7
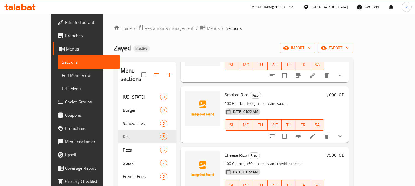
scroll to position [189, 0]
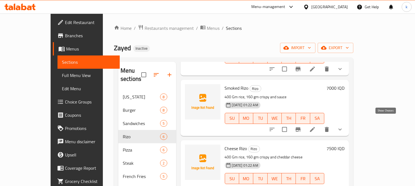
click at [343, 126] on icon "show more" at bounding box center [340, 129] width 7 height 7
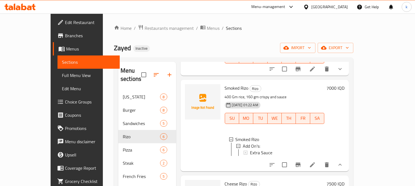
click at [62, 75] on span "Full Menu View" at bounding box center [89, 75] width 54 height 7
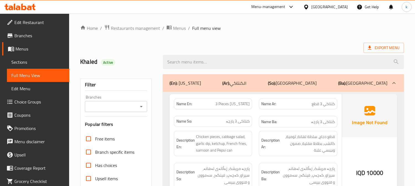
click at [29, 62] on span "Sections" at bounding box center [38, 62] width 54 height 7
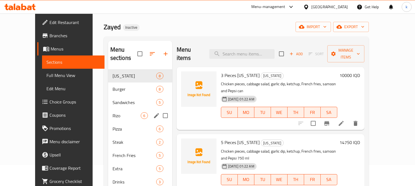
scroll to position [51, 0]
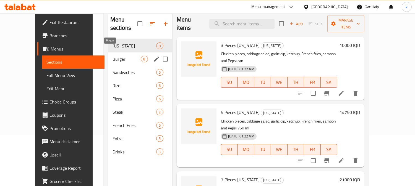
click at [112, 56] on span "Burger" at bounding box center [126, 59] width 28 height 7
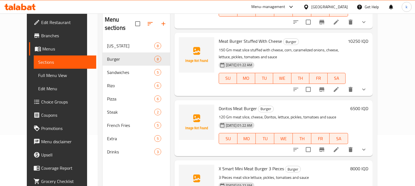
scroll to position [205, 0]
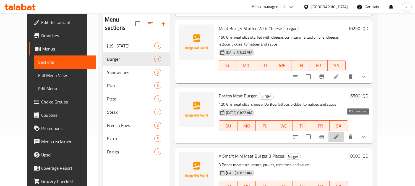
click at [339, 134] on icon at bounding box center [336, 137] width 7 height 7
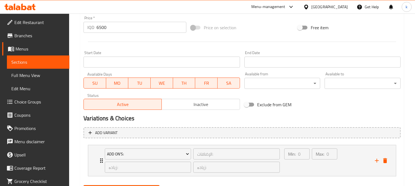
scroll to position [289, 0]
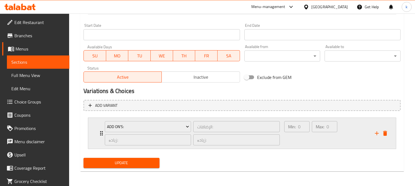
click at [319, 141] on div "Max: 0 ​" at bounding box center [325, 133] width 28 height 27
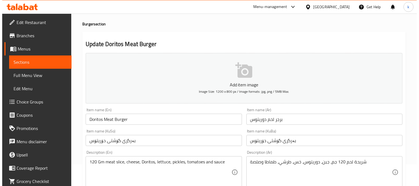
scroll to position [0, 0]
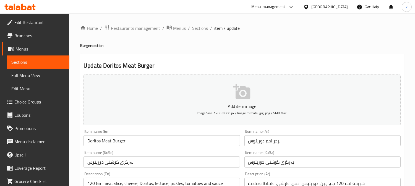
click at [200, 28] on span "Sections" at bounding box center [200, 28] width 16 height 7
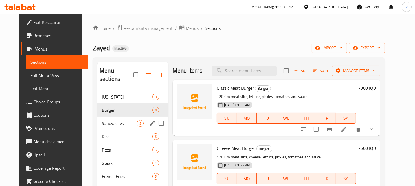
click at [113, 119] on div "Sandwiches 5" at bounding box center [132, 123] width 71 height 13
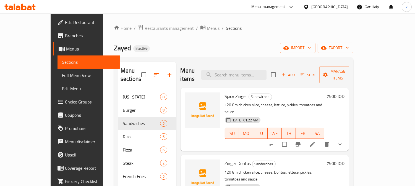
click at [316, 141] on icon at bounding box center [312, 144] width 7 height 7
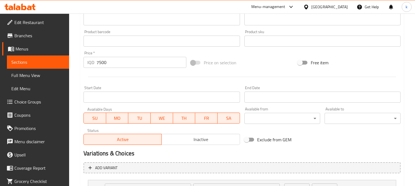
scroll to position [289, 0]
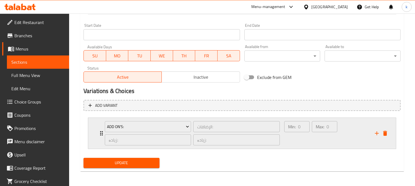
click at [314, 136] on div "Max: 0 ​" at bounding box center [325, 133] width 28 height 27
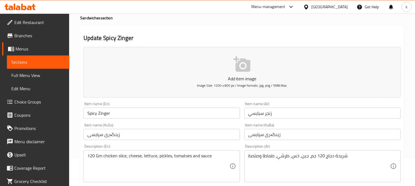
scroll to position [0, 0]
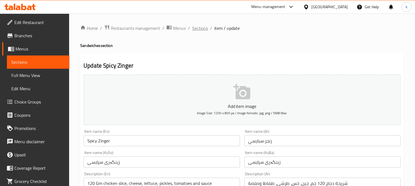
click at [198, 30] on span "Sections" at bounding box center [200, 28] width 16 height 7
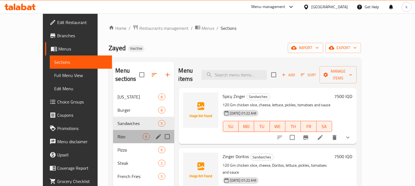
drag, startPoint x: 114, startPoint y: 124, endPoint x: 111, endPoint y: 117, distance: 8.2
click at [116, 130] on div "Rizo 6" at bounding box center [143, 136] width 61 height 13
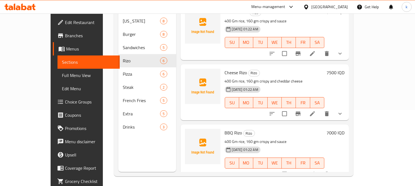
scroll to position [77, 0]
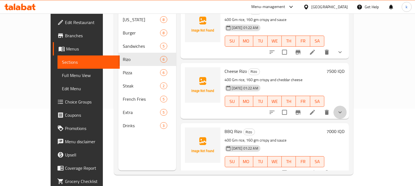
click at [347, 108] on button "show more" at bounding box center [339, 112] width 13 height 13
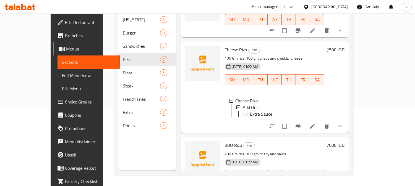
scroll to position [229, 0]
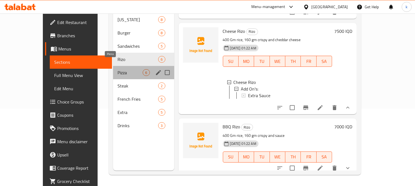
click at [117, 69] on span "Pizza" at bounding box center [129, 72] width 25 height 7
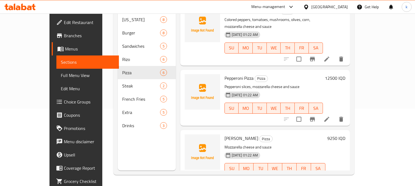
click at [64, 22] on span "Edit Restaurant" at bounding box center [89, 22] width 51 height 7
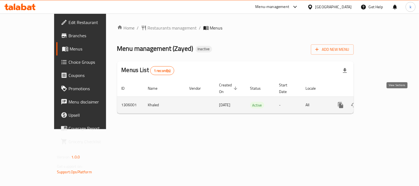
click at [387, 99] on link "enhanced table" at bounding box center [380, 105] width 13 height 13
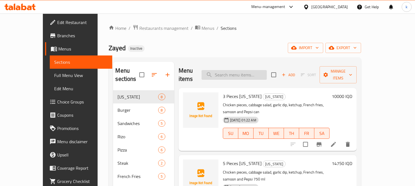
click at [259, 70] on input "search" at bounding box center [233, 75] width 65 height 10
paste input "Meat Burger Stuffed With Cheese"
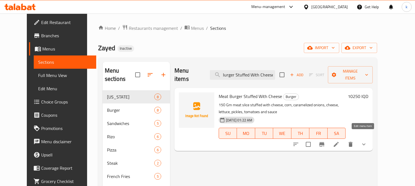
type input "Meat Burger Stuffed With Cheese"
click at [339, 141] on icon at bounding box center [336, 144] width 7 height 7
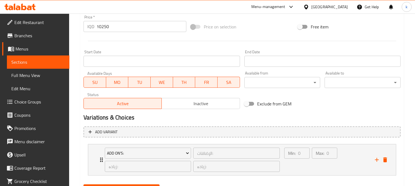
scroll to position [289, 0]
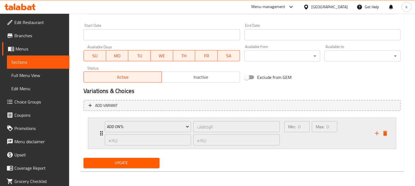
click at [316, 139] on div "Max: 0 ​" at bounding box center [325, 133] width 28 height 27
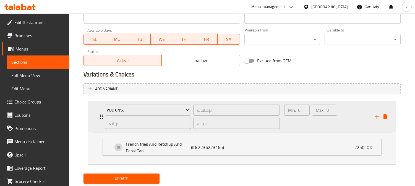
scroll to position [322, 0]
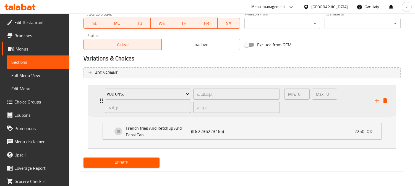
click at [302, 115] on div "Min: 0 ​ Max: 0 ​" at bounding box center [326, 100] width 91 height 31
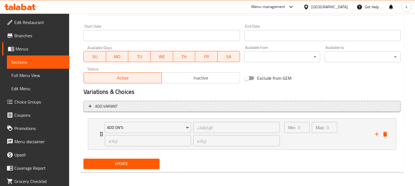
scroll to position [85, 0]
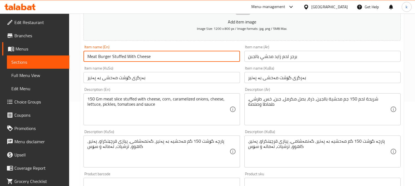
click at [111, 57] on input "Meat Burger Stuffed With Cheese" at bounding box center [161, 56] width 156 height 11
paste input "Zayed"
type input "Meat Burger Zayed Stuffed With Cheese"
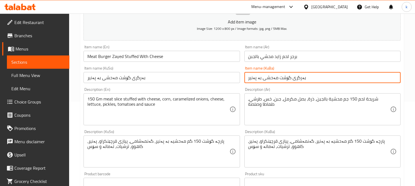
click at [336, 82] on input "بەرگری گۆشت مەحشی بە پەنیر" at bounding box center [322, 77] width 156 height 11
click at [367, 78] on input "بەرگری گۆشتی زاید مەحشی بە پەنیر" at bounding box center [322, 77] width 156 height 11
type input "بەرگری گۆشتی زاید مەحشی بە پەنیر"
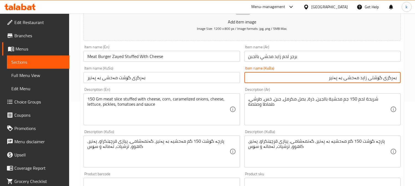
click at [181, 75] on input "بەرگری گۆشت مەحشی بە پەنیر" at bounding box center [161, 77] width 156 height 11
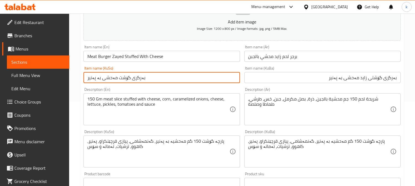
click at [181, 75] on input "بەرگری گۆشت مەحشی بە پەنیر" at bounding box center [161, 77] width 156 height 11
paste input "ی زاید"
type input "بەرگری گۆشتی زاید مەحشی بە پەنیر"
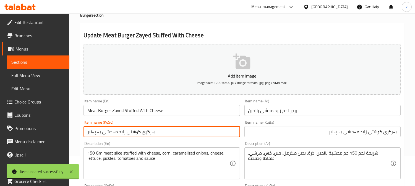
scroll to position [0, 0]
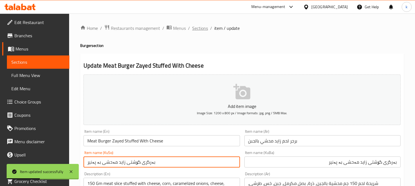
click at [198, 30] on span "Sections" at bounding box center [200, 28] width 16 height 7
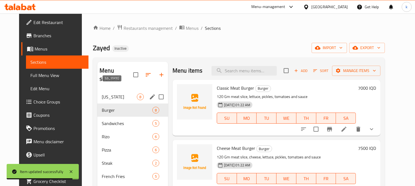
click at [102, 94] on span "[US_STATE]" at bounding box center [119, 97] width 35 height 7
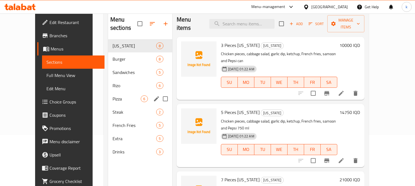
scroll to position [77, 0]
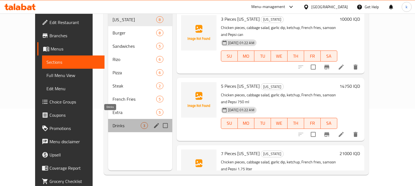
click at [112, 122] on span "Drinks" at bounding box center [126, 125] width 28 height 7
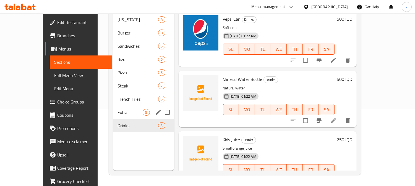
click at [117, 109] on span "Extra" at bounding box center [129, 112] width 25 height 7
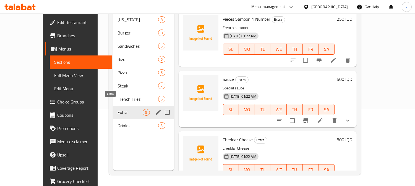
scroll to position [26, 0]
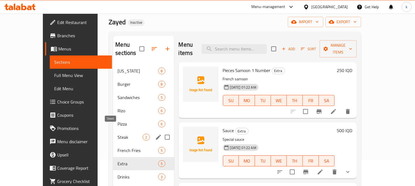
click at [117, 134] on span "Steak" at bounding box center [129, 137] width 25 height 7
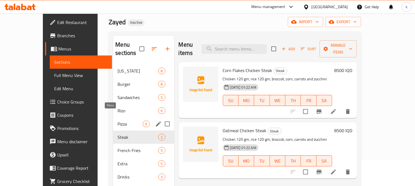
click at [117, 121] on span "Pizza" at bounding box center [129, 124] width 25 height 7
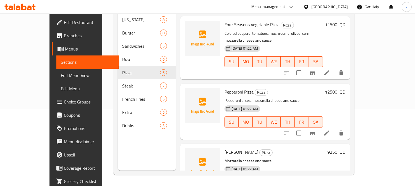
scroll to position [189, 0]
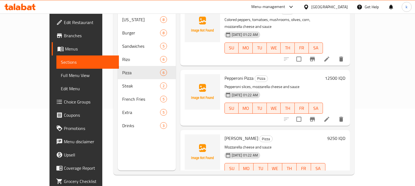
click at [61, 79] on span "Full Menu View" at bounding box center [88, 75] width 54 height 7
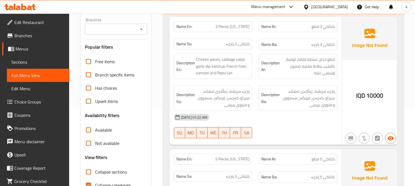
click at [113, 28] on input "Branches" at bounding box center [111, 29] width 50 height 8
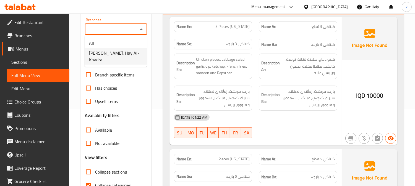
click at [118, 50] on span "Zayed, Hay Al-Khadra" at bounding box center [115, 56] width 53 height 13
type input "Zayed, Hay Al-Khadra"
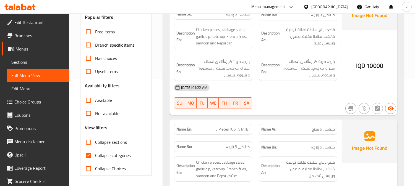
scroll to position [108, 0]
click at [90, 151] on input "Collapse categories" at bounding box center [88, 154] width 13 height 13
checkbox input "false"
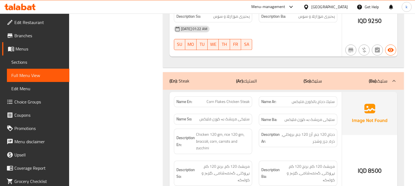
scroll to position [6080, 0]
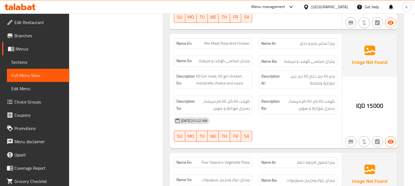
scroll to position [5670, 0]
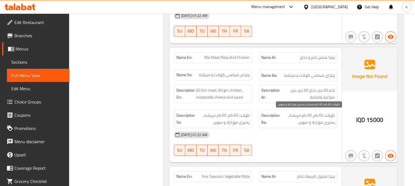
click at [303, 123] on span "گۆشت 60 گم، 60 گم مریشک، پەنیری مۆزارێلا و سۆس" at bounding box center [308, 119] width 54 height 14
